Goal: Information Seeking & Learning: Find specific fact

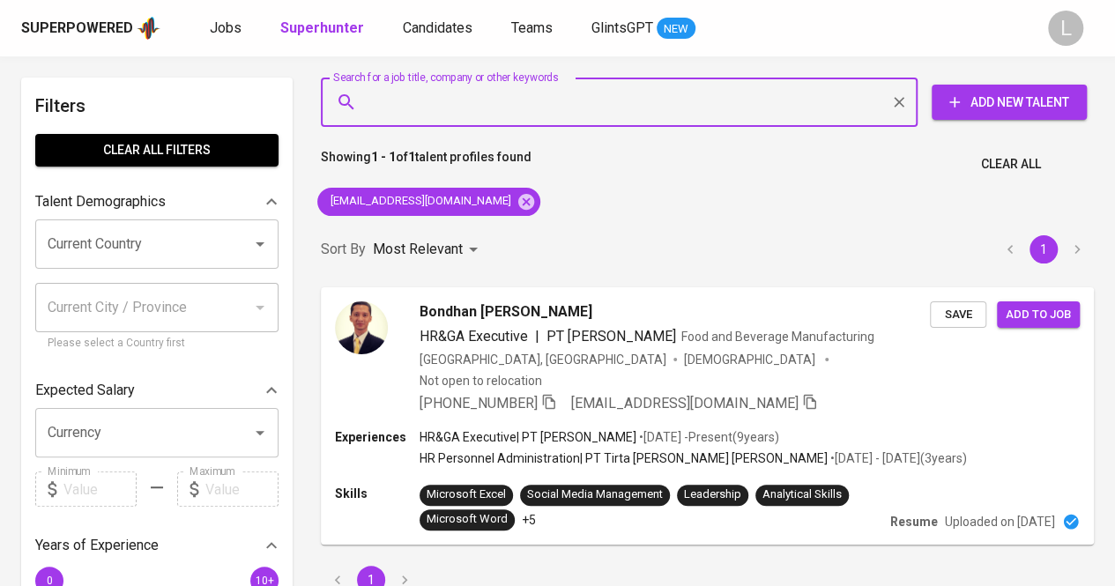
click at [480, 93] on input "Search for a job title, company or other keywords" at bounding box center [623, 101] width 519 height 33
paste input "[EMAIL_ADDRESS][DOMAIN_NAME]"
type input "[EMAIL_ADDRESS][DOMAIN_NAME]"
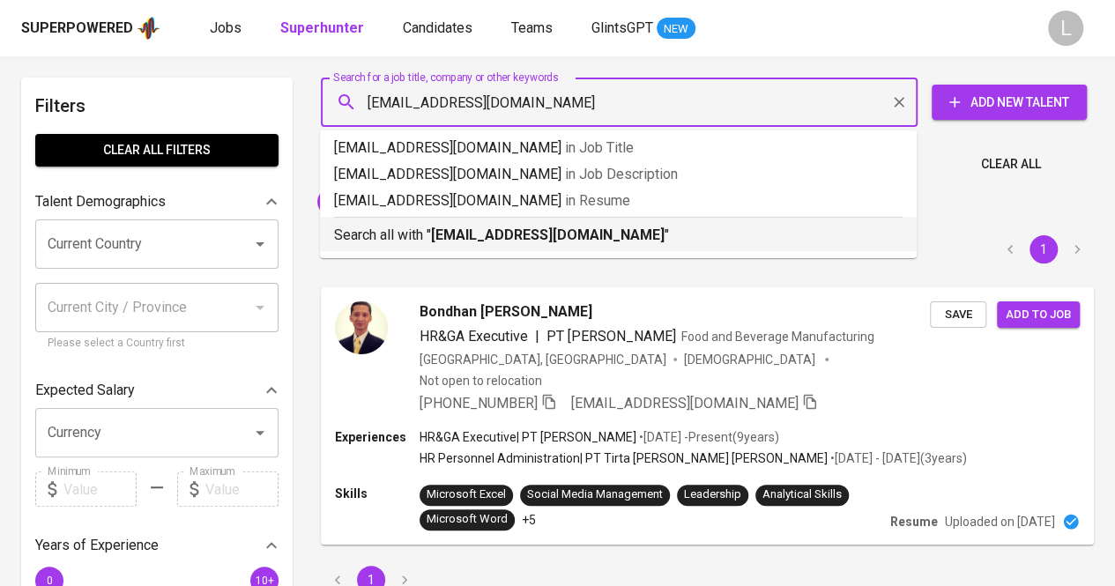
click at [450, 228] on b "[EMAIL_ADDRESS][DOMAIN_NAME]" at bounding box center [547, 234] width 233 height 17
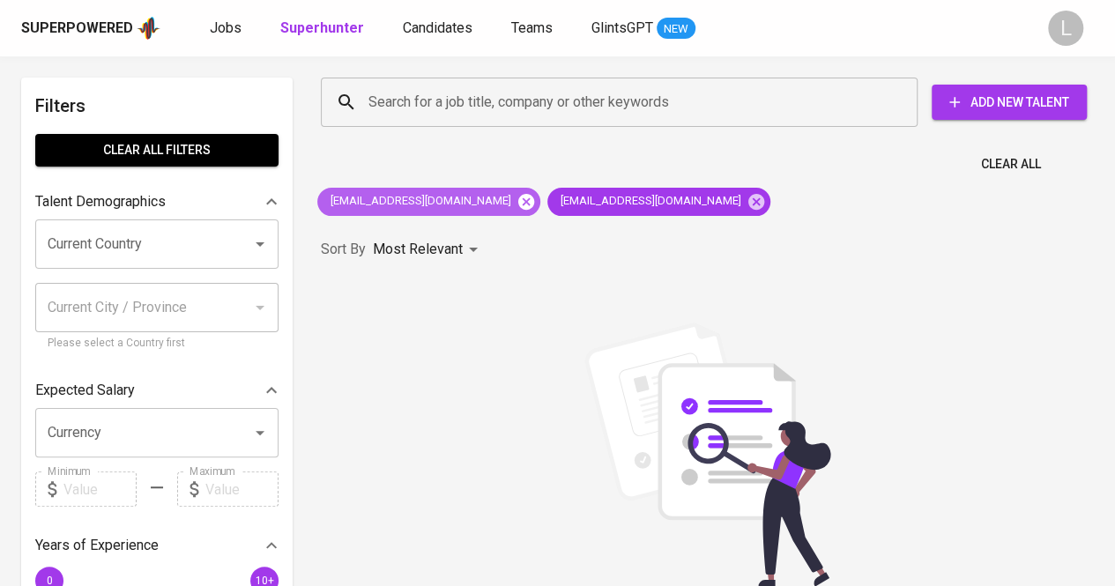
click at [516, 200] on icon at bounding box center [525, 201] width 19 height 19
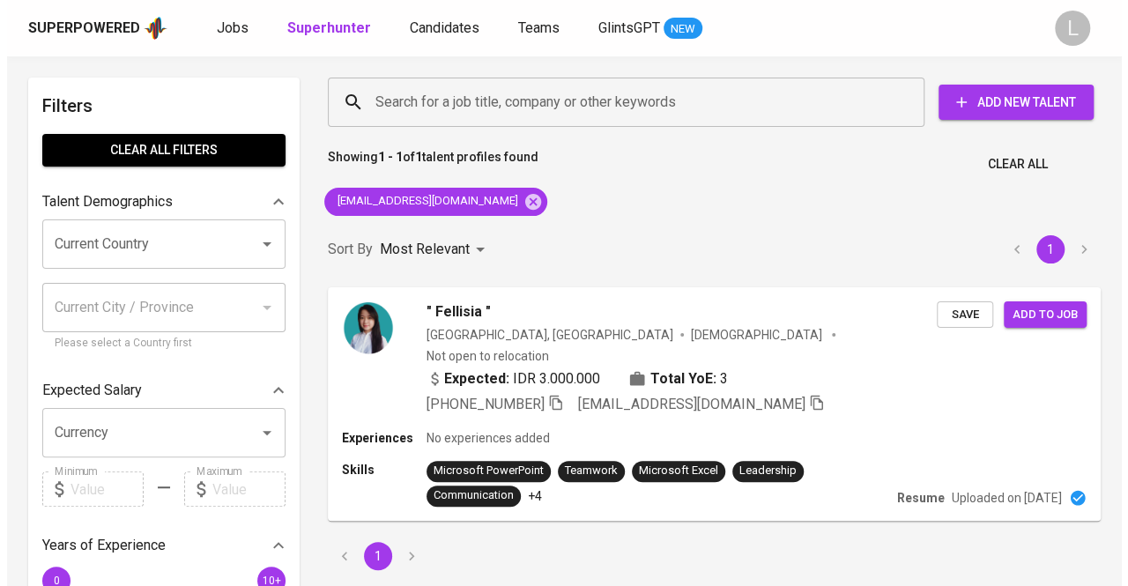
scroll to position [127, 0]
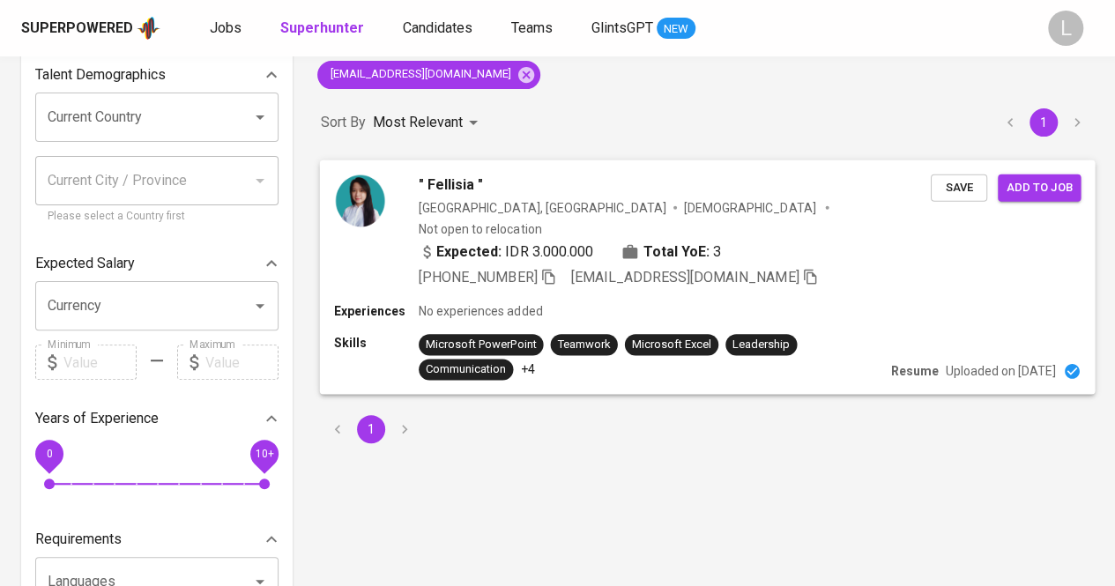
click at [445, 186] on span "" Fellisia "" at bounding box center [451, 184] width 64 height 21
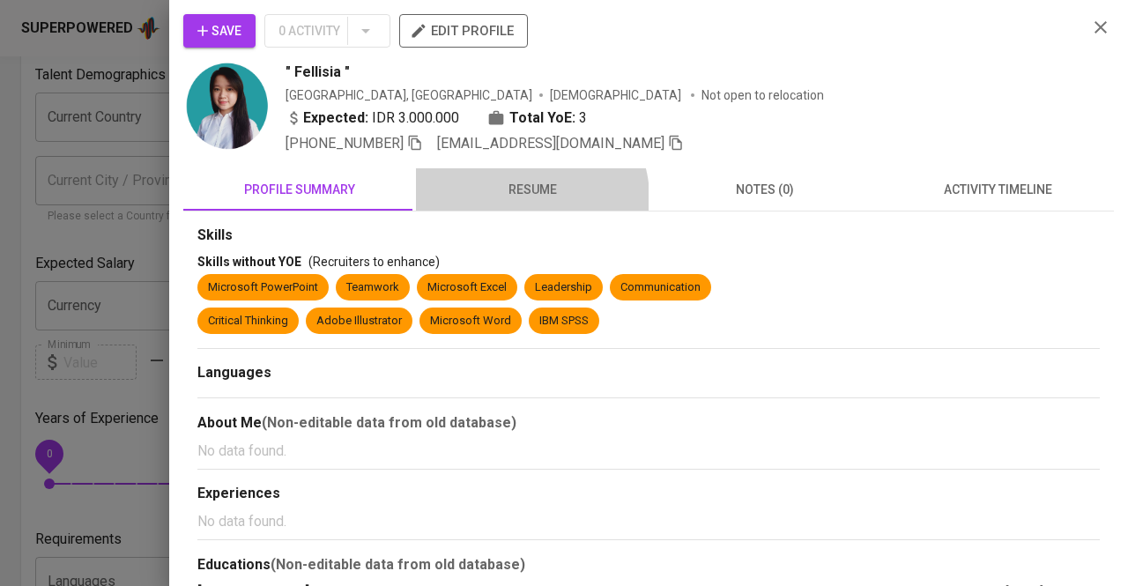
click at [527, 196] on span "resume" at bounding box center [531, 190] width 211 height 22
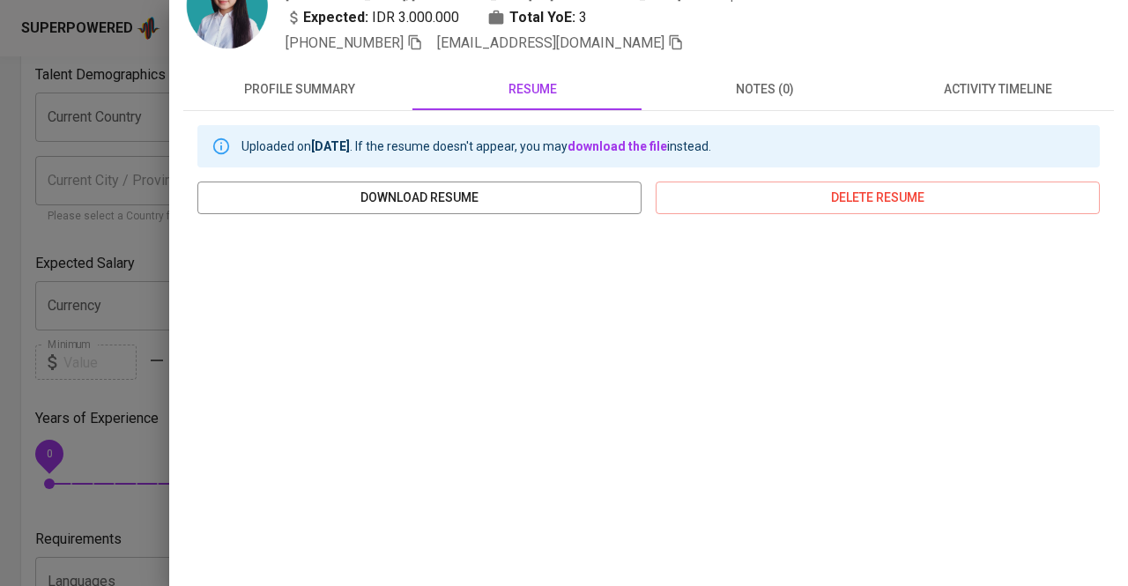
scroll to position [0, 0]
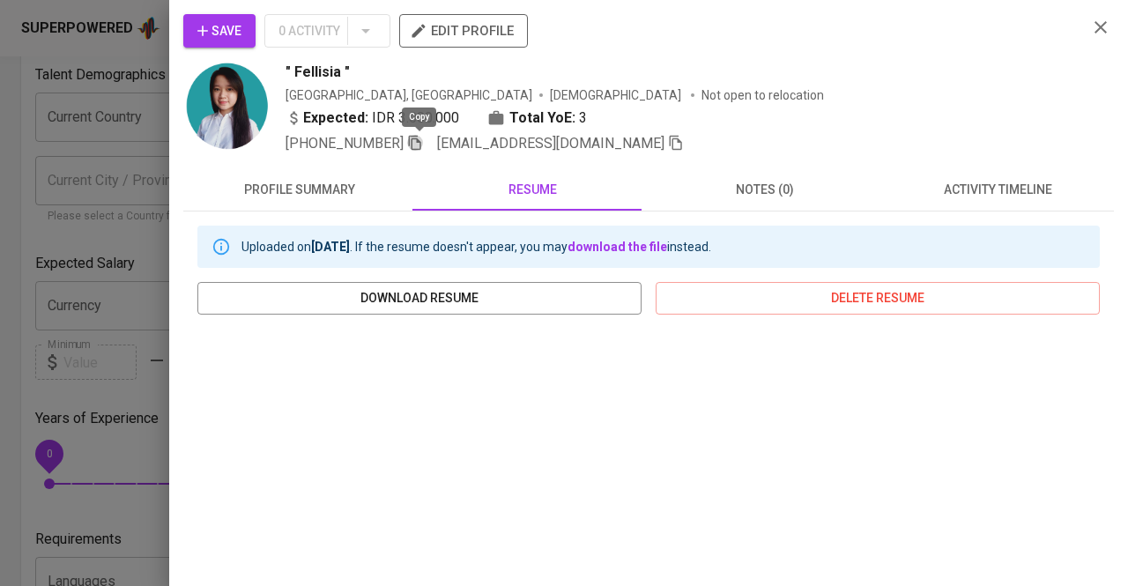
click at [416, 145] on icon "button" at bounding box center [415, 143] width 12 height 15
